Goal: Task Accomplishment & Management: Manage account settings

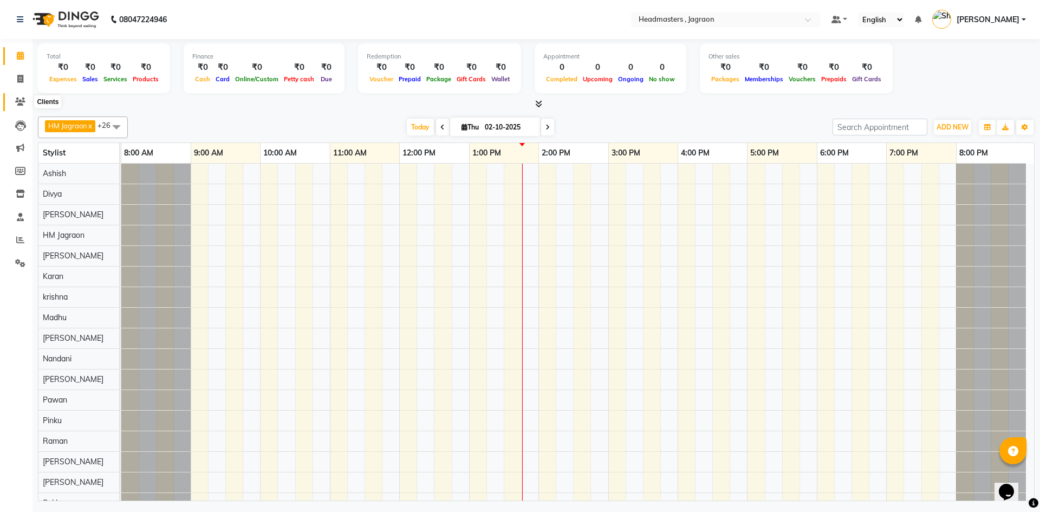
drag, startPoint x: 12, startPoint y: 101, endPoint x: 22, endPoint y: 99, distance: 10.0
click at [13, 101] on span at bounding box center [20, 102] width 19 height 12
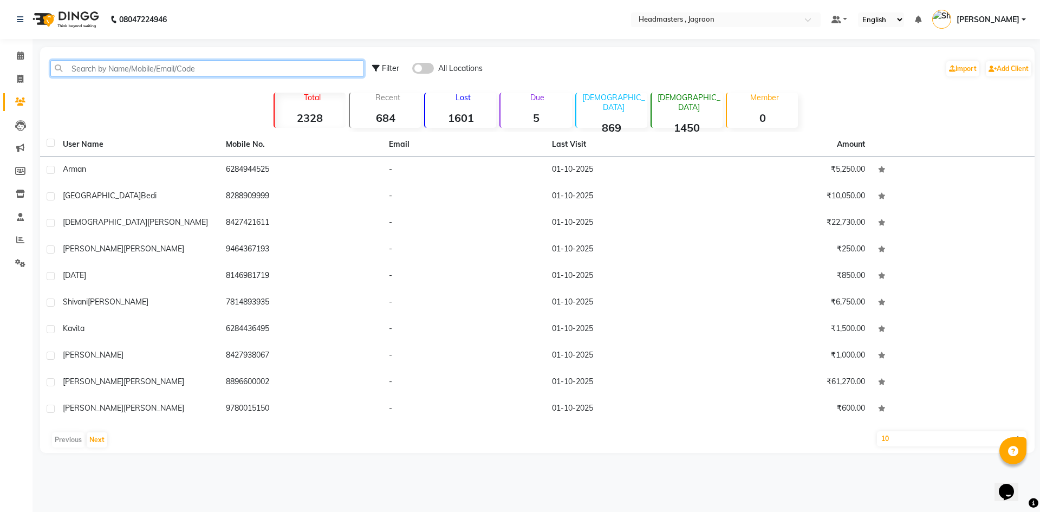
click at [122, 70] on input "text" at bounding box center [207, 68] width 314 height 17
type input "N"
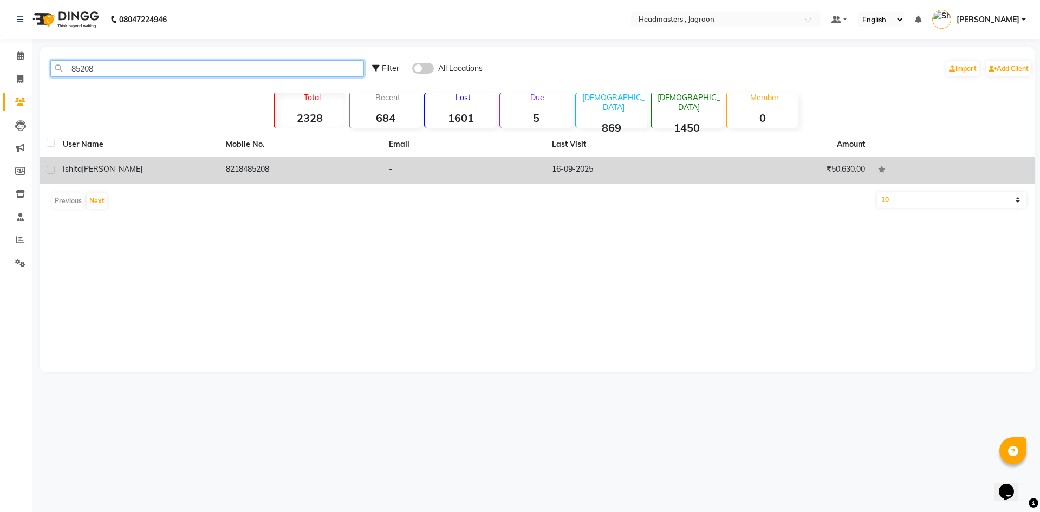
type input "85208"
click at [244, 169] on td "8218485208" at bounding box center [300, 170] width 163 height 27
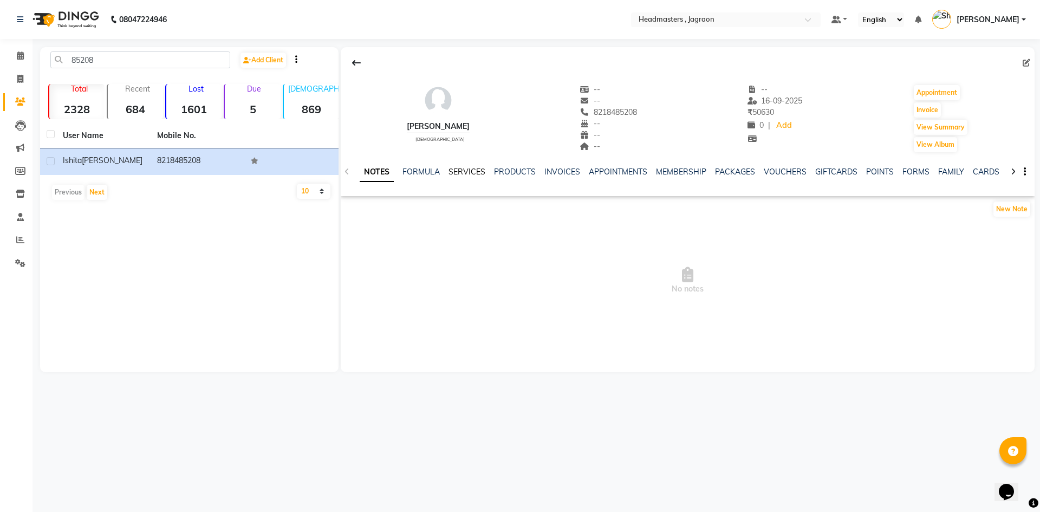
drag, startPoint x: 476, startPoint y: 170, endPoint x: 483, endPoint y: 173, distance: 7.8
click at [476, 170] on link "SERVICES" at bounding box center [466, 172] width 37 height 10
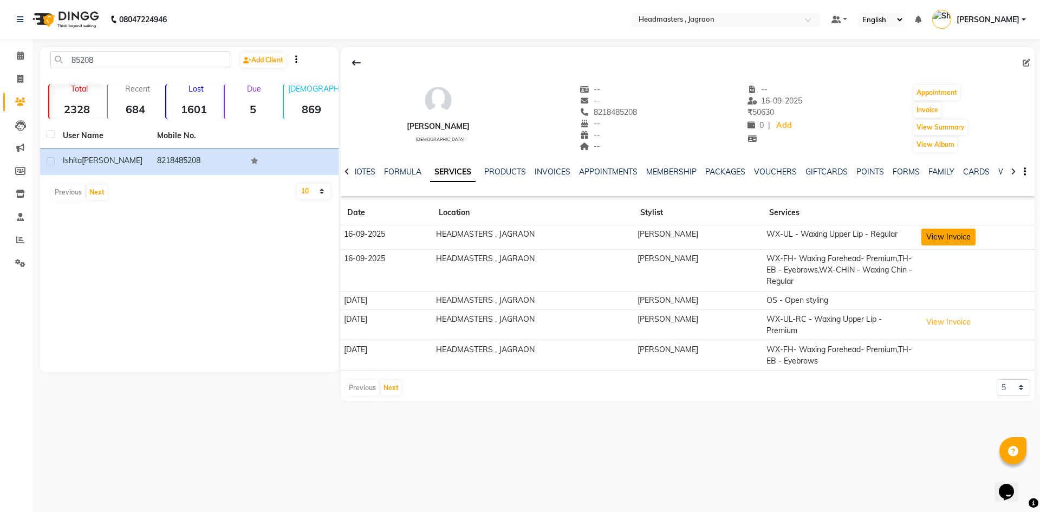
click at [934, 235] on button "View Invoice" at bounding box center [948, 237] width 54 height 17
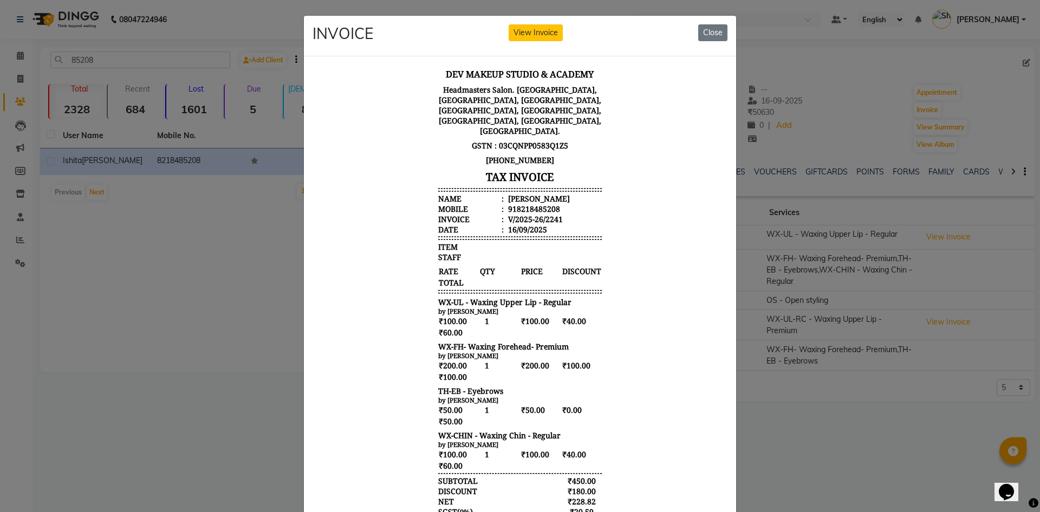
scroll to position [54, 0]
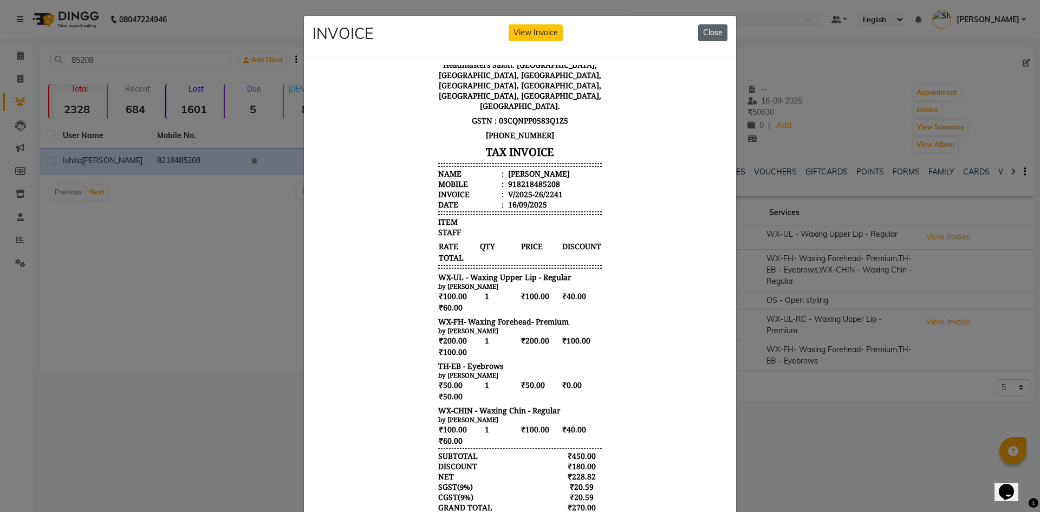
click at [708, 31] on button "Close" at bounding box center [712, 32] width 29 height 17
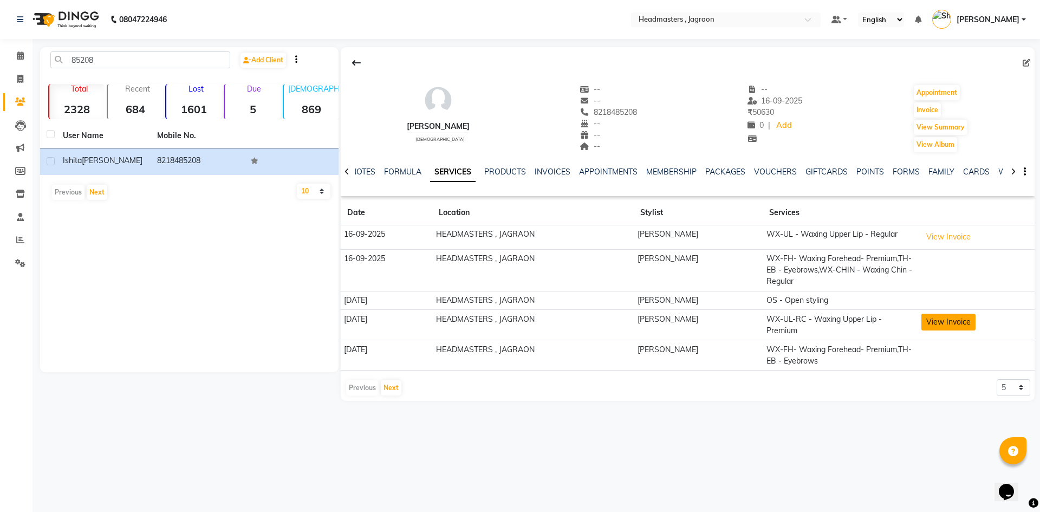
click at [927, 314] on button "View Invoice" at bounding box center [948, 322] width 54 height 17
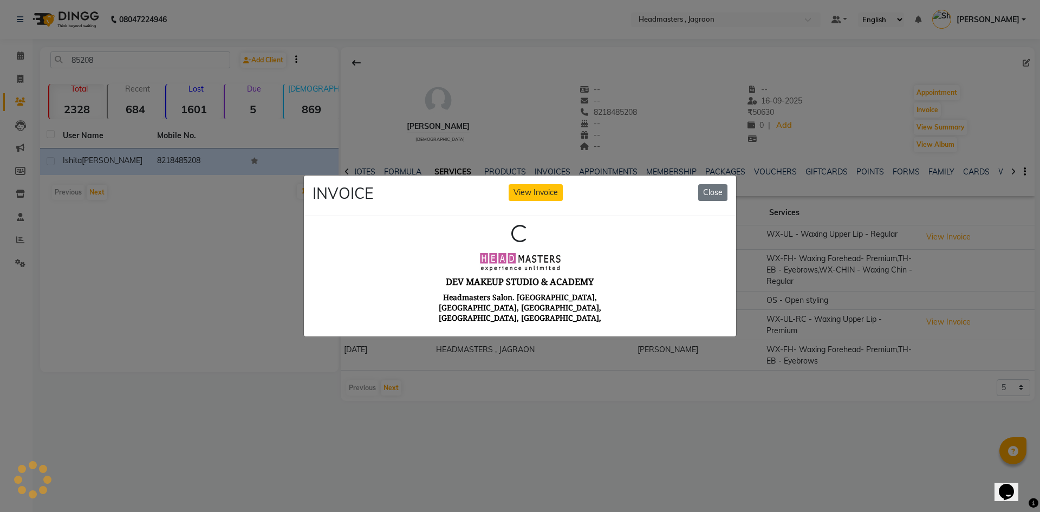
scroll to position [0, 0]
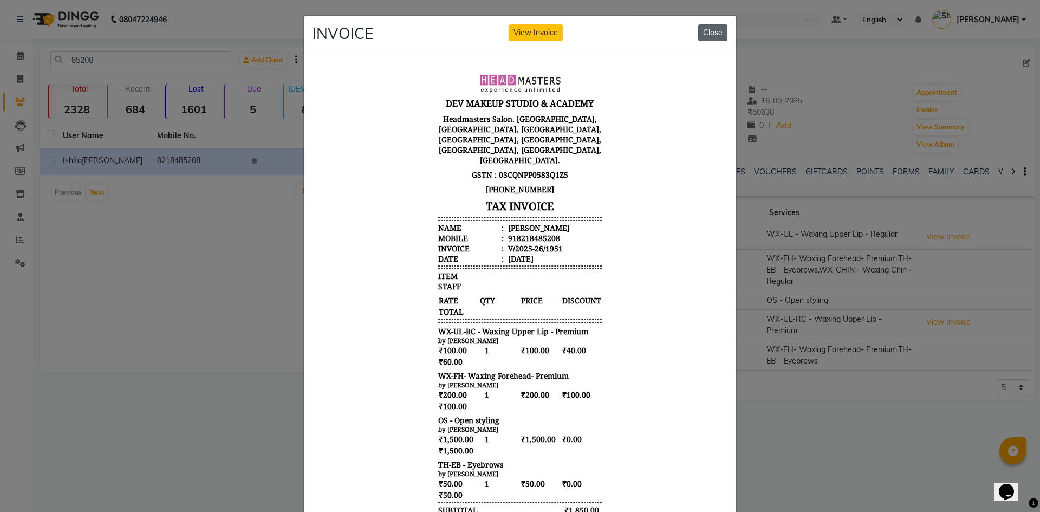
click at [706, 28] on button "Close" at bounding box center [712, 32] width 29 height 17
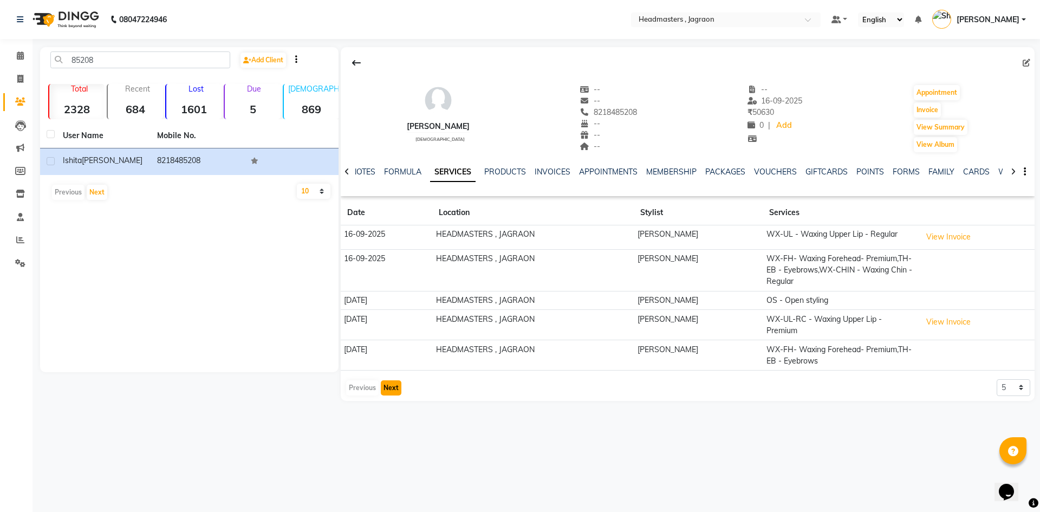
click at [396, 380] on button "Next" at bounding box center [391, 387] width 21 height 15
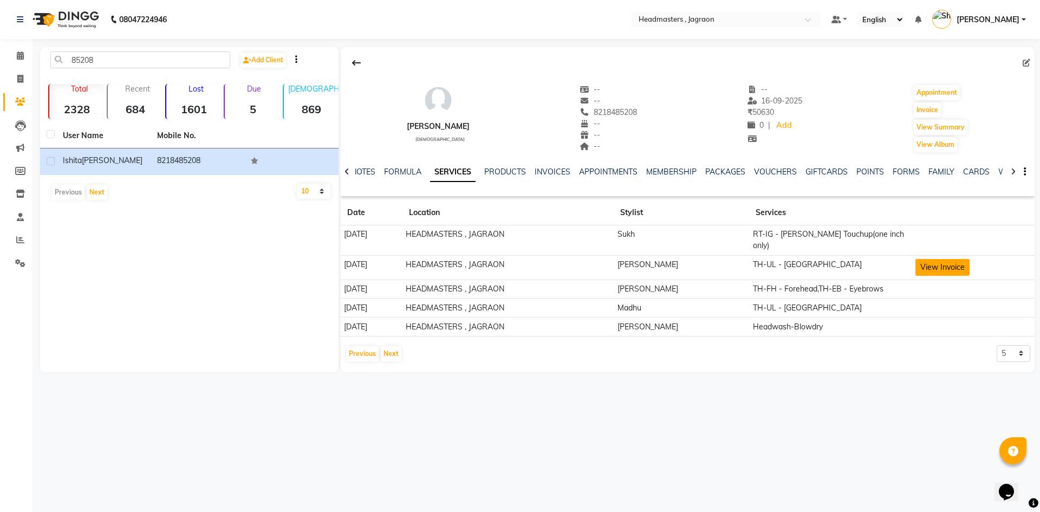
click at [928, 259] on button "View Invoice" at bounding box center [942, 267] width 54 height 17
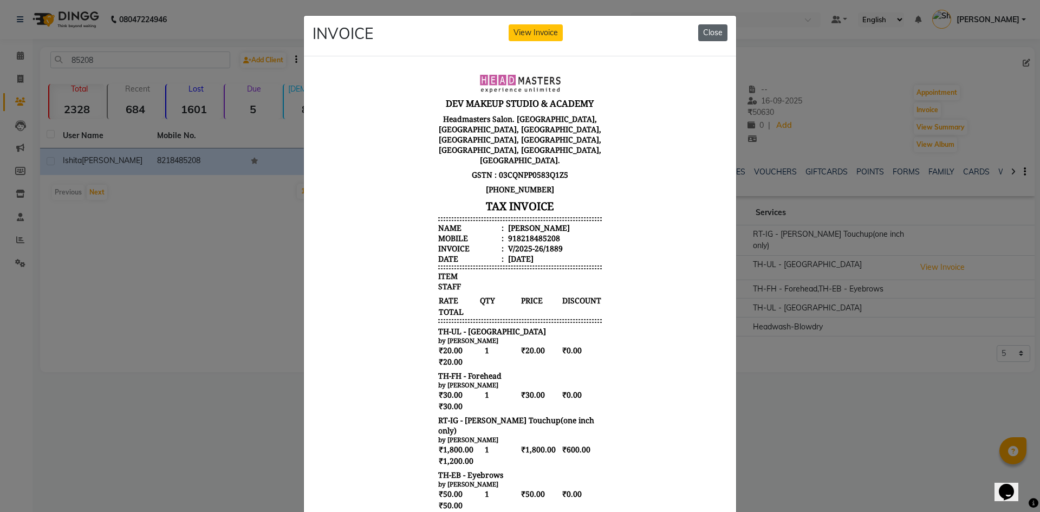
click at [706, 26] on button "Close" at bounding box center [712, 32] width 29 height 17
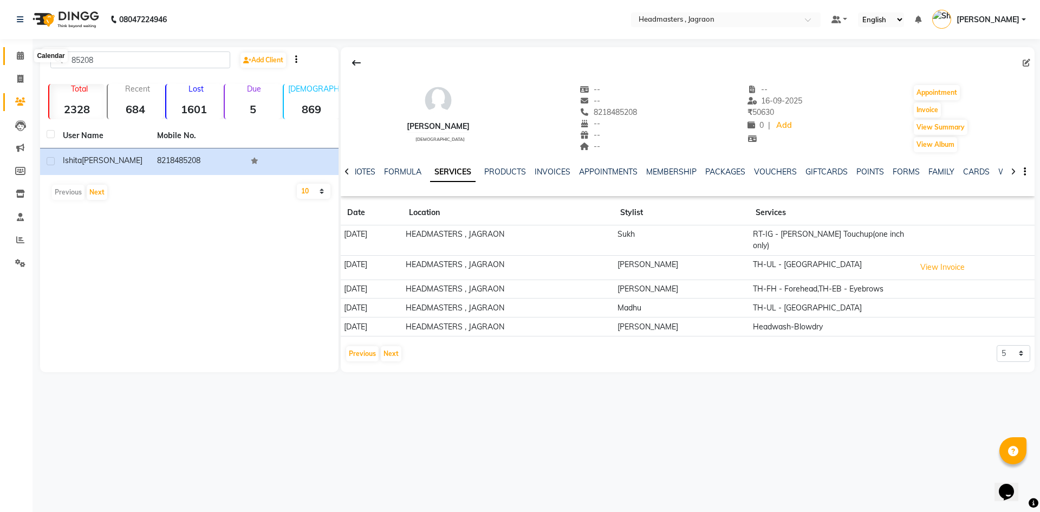
click at [18, 57] on icon at bounding box center [20, 55] width 7 height 8
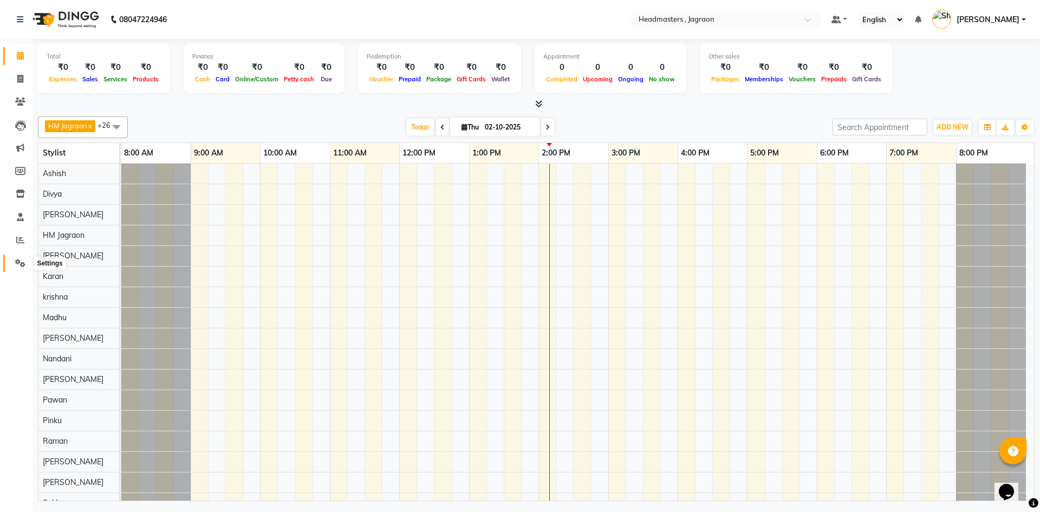
click at [21, 263] on icon at bounding box center [20, 263] width 10 height 8
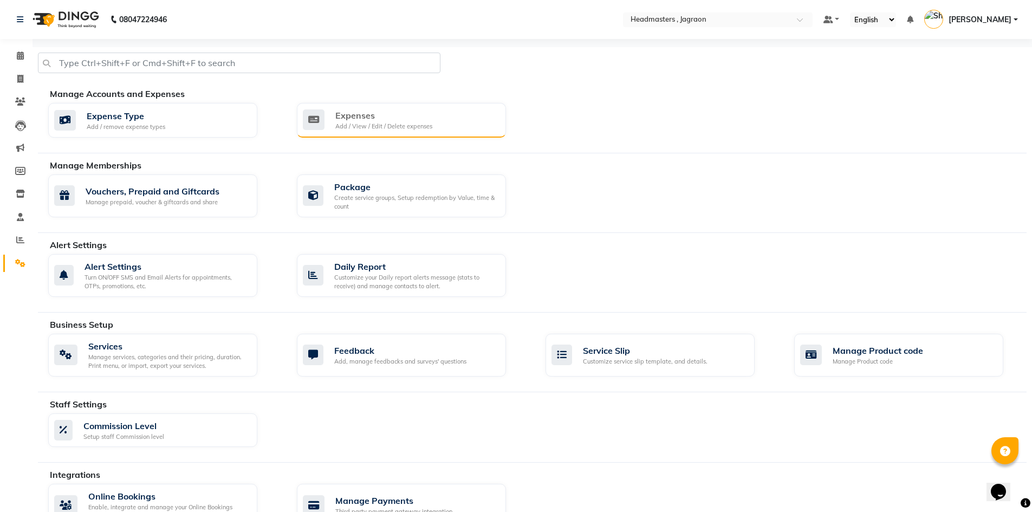
click at [477, 115] on div "Expenses Add / View / Edit / Delete expenses" at bounding box center [400, 120] width 194 height 22
